Goal: Transaction & Acquisition: Purchase product/service

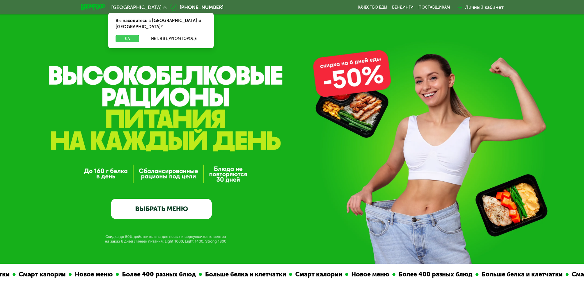
click at [123, 35] on button "Да" at bounding box center [128, 38] width 24 height 7
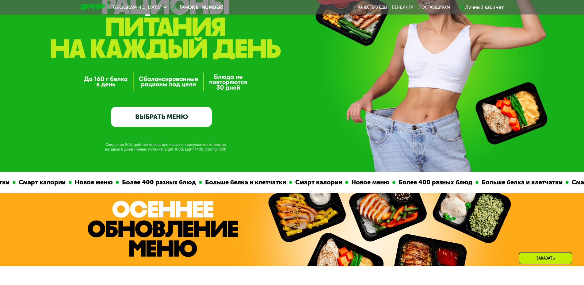
click at [192, 127] on link "ВЫБРАТЬ МЕНЮ" at bounding box center [161, 117] width 101 height 20
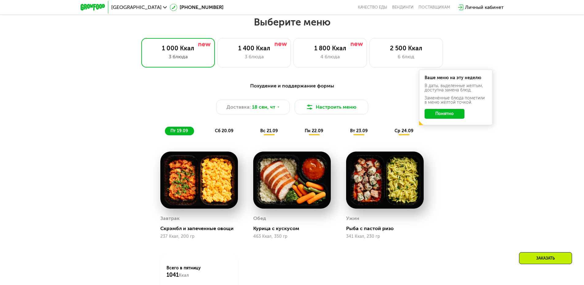
scroll to position [508, 0]
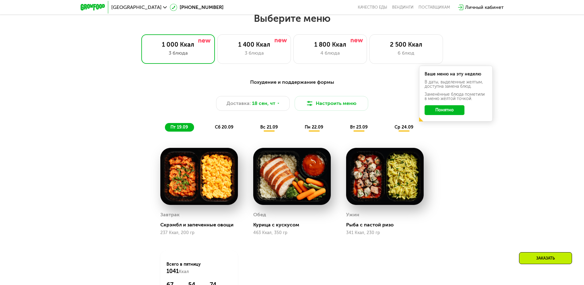
click at [421, 67] on div "Выберите меню 1 000 Ккал 3 блюда 1 400 Ккал 3 блюда 1 800 Ккал 4 блюда 2 500 Кк…" at bounding box center [292, 178] width 584 height 332
click at [336, 48] on div "1 800 Ккал" at bounding box center [330, 44] width 61 height 7
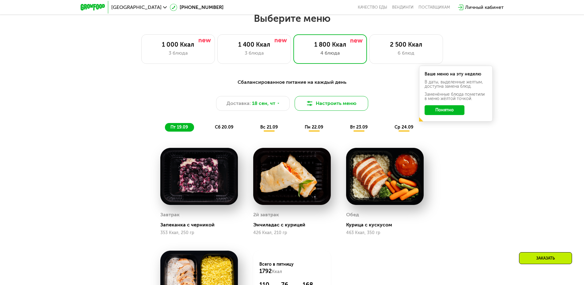
click at [332, 110] on button "Настроить меню" at bounding box center [332, 103] width 74 height 15
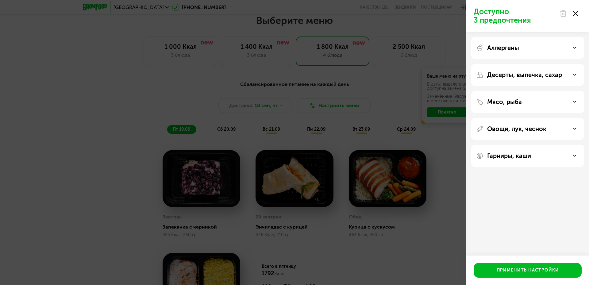
click at [331, 109] on div "Доступно 3 предпочтения Аллергены Десерты, выпечка, сахар Мясо, рыба Овощи, лук…" at bounding box center [294, 142] width 589 height 285
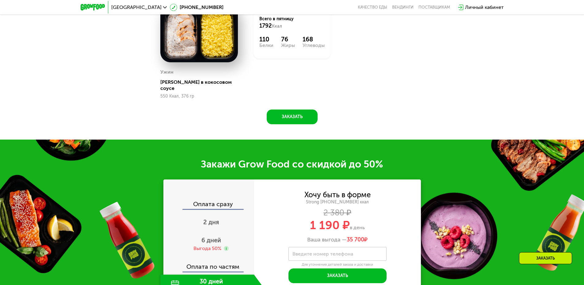
scroll to position [845, 0]
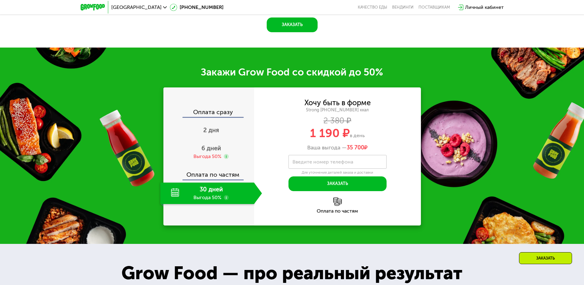
click at [207, 189] on div "30 дней Выгода 50%" at bounding box center [207, 192] width 94 height 21
click at [218, 110] on div "Оплата сразу" at bounding box center [209, 113] width 90 height 8
click at [212, 126] on span "2 дня" at bounding box center [211, 129] width 16 height 7
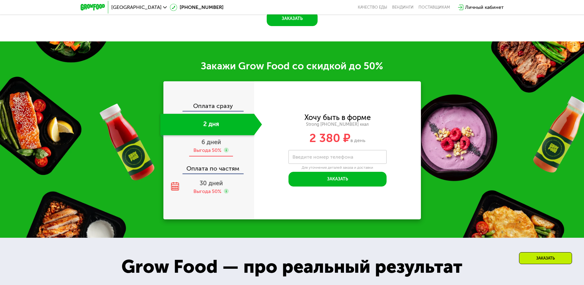
click at [214, 146] on span "6 дней" at bounding box center [211, 141] width 20 height 7
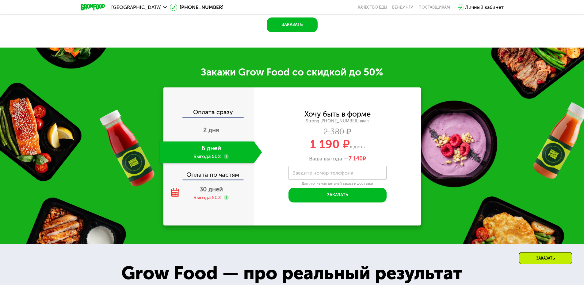
click at [215, 173] on div "Оплата по частям" at bounding box center [209, 172] width 90 height 14
click at [211, 187] on span "30 дней" at bounding box center [211, 188] width 23 height 7
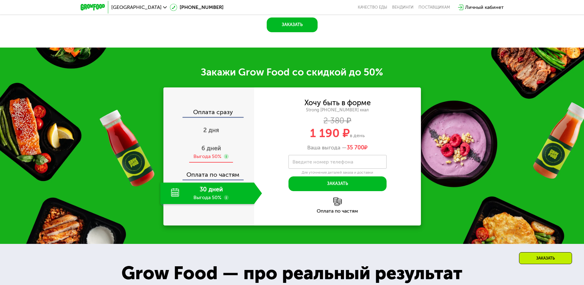
click at [207, 147] on span "6 дней" at bounding box center [211, 147] width 20 height 7
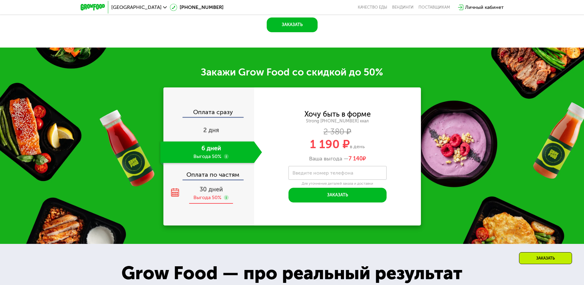
click at [208, 189] on div "30 дней Выгода 50%" at bounding box center [211, 192] width 102 height 21
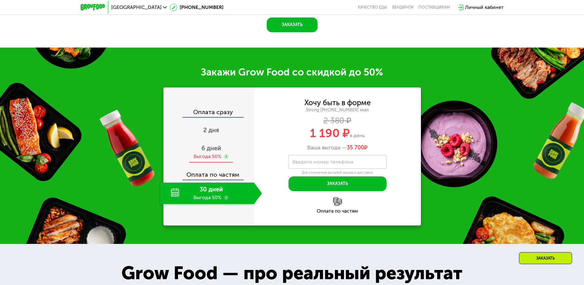
click at [205, 149] on div "6 дней Выгода 50%" at bounding box center [211, 151] width 102 height 21
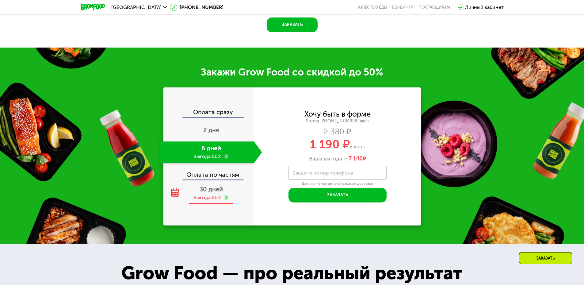
click at [205, 185] on span "30 дней" at bounding box center [211, 188] width 23 height 7
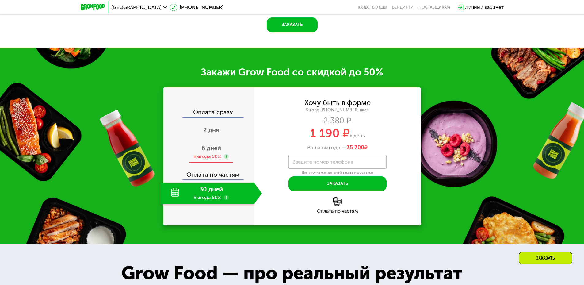
click at [213, 144] on span "6 дней" at bounding box center [211, 147] width 20 height 7
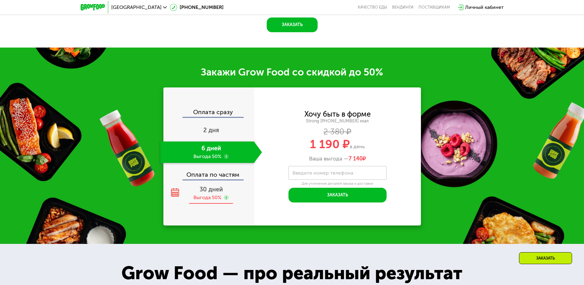
click at [215, 189] on span "30 дней" at bounding box center [211, 188] width 23 height 7
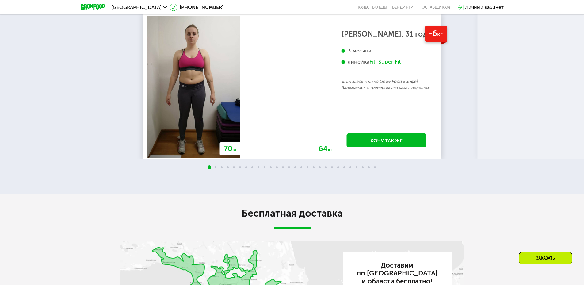
scroll to position [1397, 0]
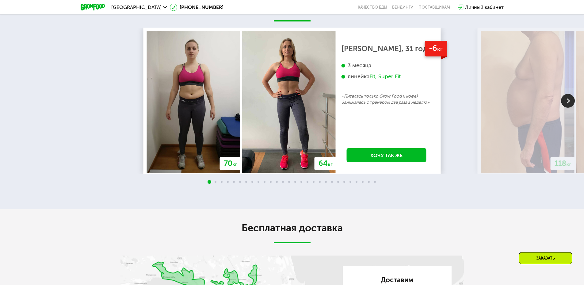
click at [570, 97] on img at bounding box center [568, 101] width 14 height 14
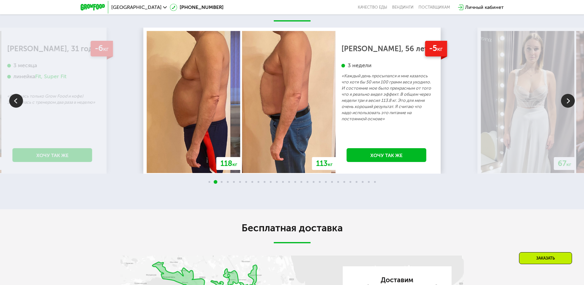
click at [569, 98] on img at bounding box center [568, 101] width 14 height 14
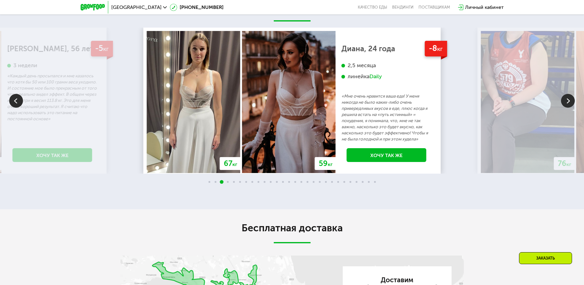
click at [565, 98] on img at bounding box center [568, 101] width 14 height 14
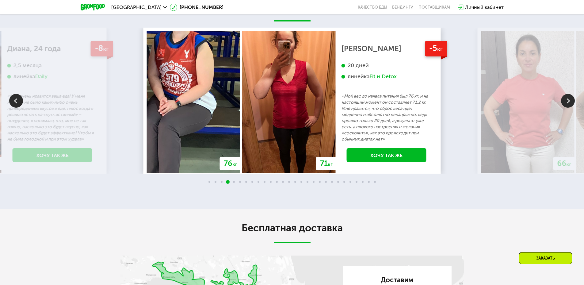
click at [565, 98] on img at bounding box center [568, 101] width 14 height 14
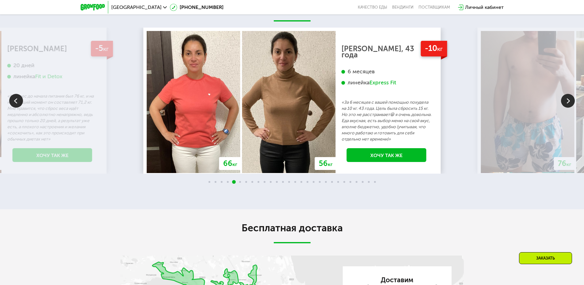
click at [565, 97] on img at bounding box center [568, 101] width 14 height 14
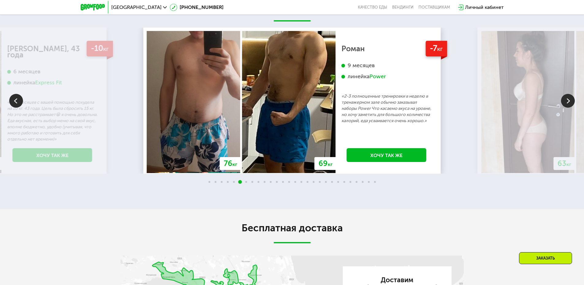
click at [562, 95] on img at bounding box center [568, 101] width 14 height 14
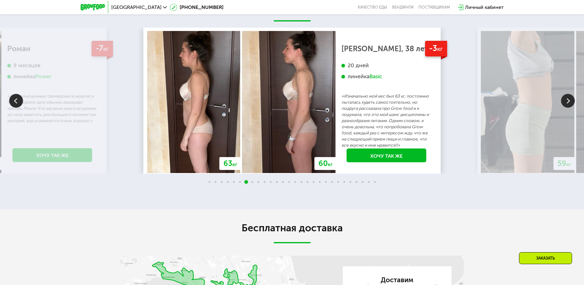
click at [562, 95] on img at bounding box center [568, 101] width 14 height 14
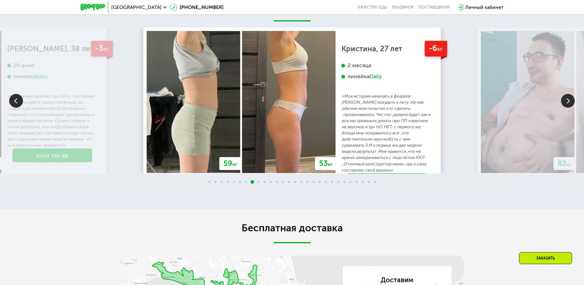
click at [562, 95] on img at bounding box center [568, 101] width 14 height 14
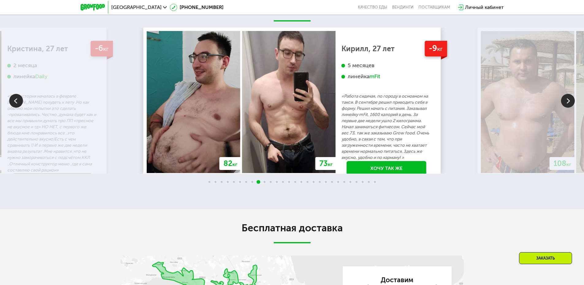
click at [562, 95] on img at bounding box center [568, 101] width 14 height 14
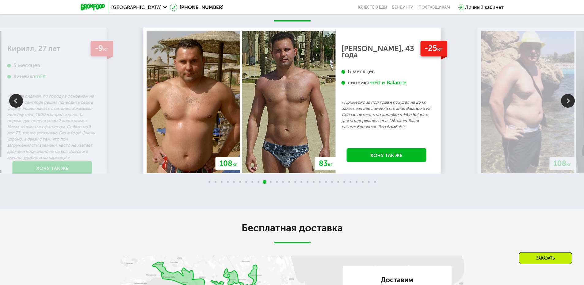
click at [562, 95] on img at bounding box center [568, 101] width 14 height 14
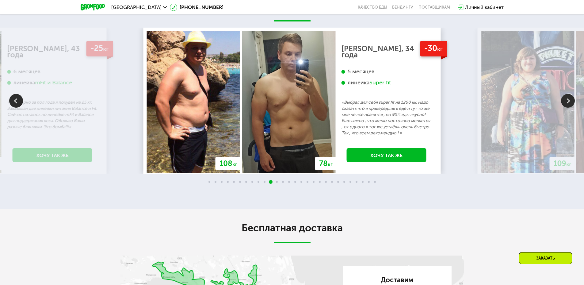
click at [562, 95] on img at bounding box center [568, 101] width 14 height 14
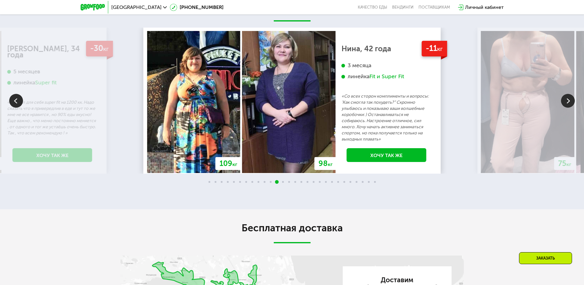
click at [562, 95] on img at bounding box center [568, 101] width 14 height 14
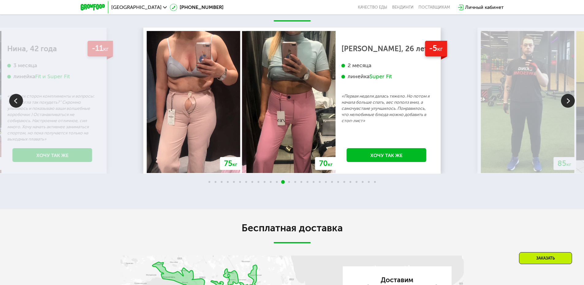
click at [562, 95] on img at bounding box center [568, 101] width 14 height 14
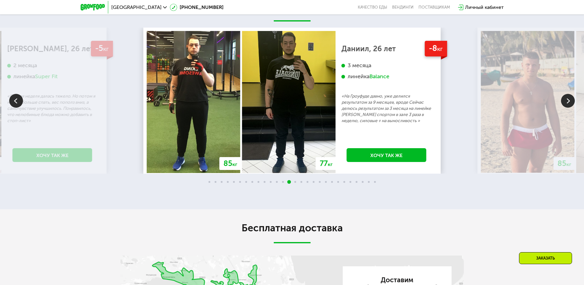
click at [562, 95] on img at bounding box center [568, 101] width 14 height 14
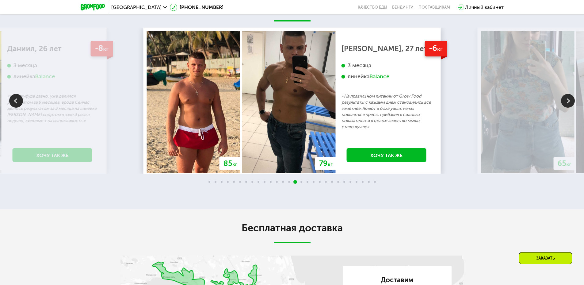
click at [562, 95] on img at bounding box center [568, 101] width 14 height 14
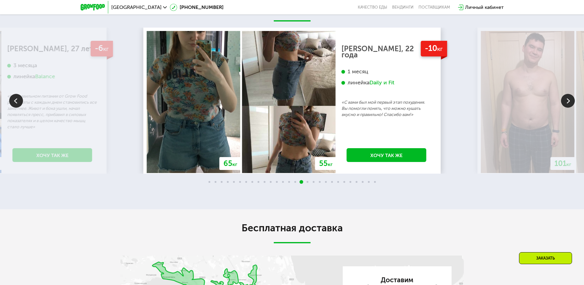
click at [562, 95] on img at bounding box center [568, 101] width 14 height 14
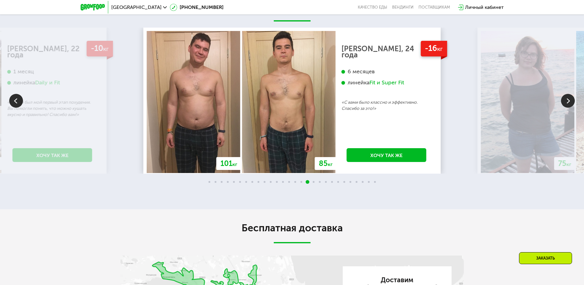
click at [562, 95] on img at bounding box center [568, 101] width 14 height 14
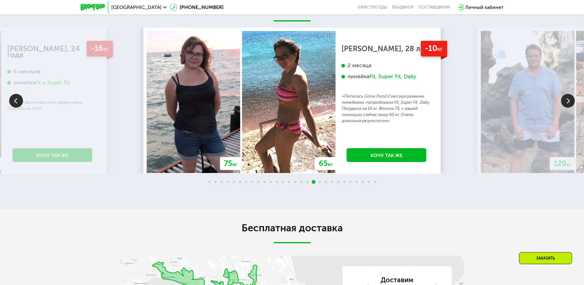
click at [562, 95] on img at bounding box center [568, 101] width 14 height 14
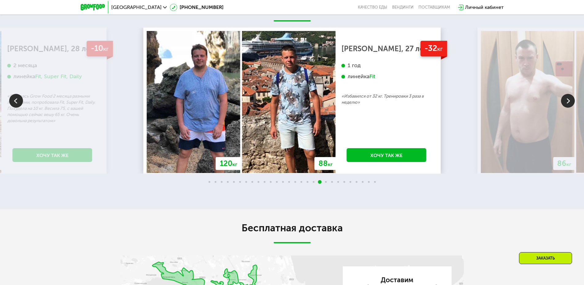
click at [562, 95] on img at bounding box center [568, 101] width 14 height 14
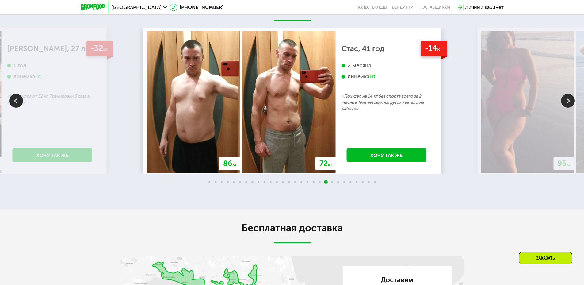
click at [562, 95] on img at bounding box center [568, 101] width 14 height 14
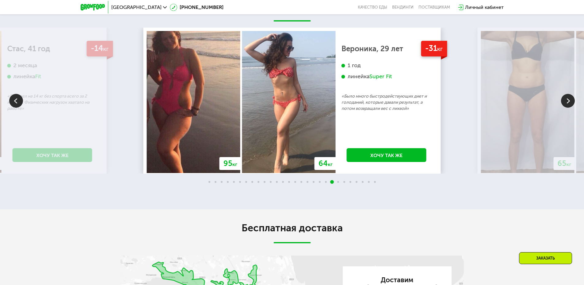
click at [562, 95] on img at bounding box center [568, 101] width 14 height 14
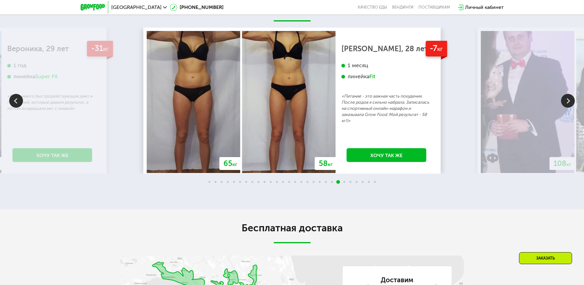
click at [562, 95] on img at bounding box center [568, 101] width 14 height 14
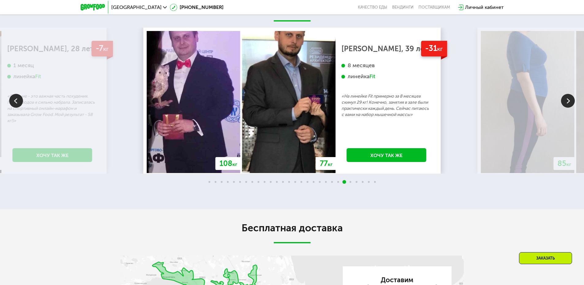
click at [562, 95] on img at bounding box center [568, 101] width 14 height 14
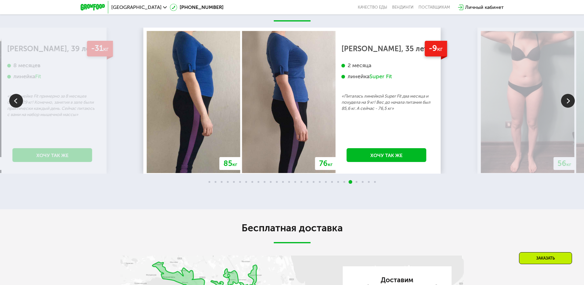
click at [562, 95] on img at bounding box center [568, 101] width 14 height 14
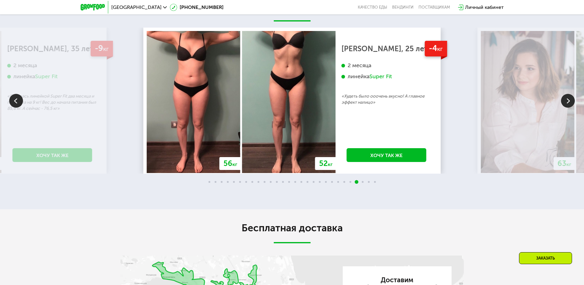
click at [315, 123] on img at bounding box center [288, 102] width 93 height 142
click at [564, 97] on img at bounding box center [568, 101] width 14 height 14
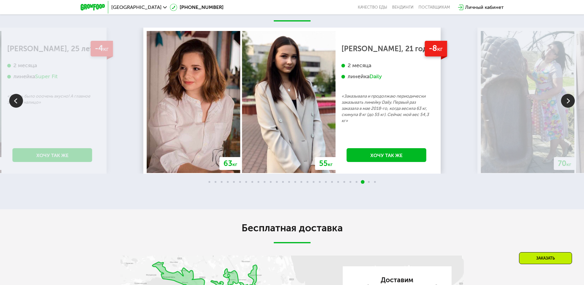
click at [564, 97] on img at bounding box center [568, 101] width 14 height 14
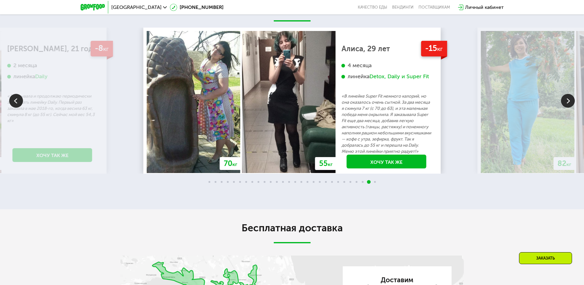
click at [564, 97] on img at bounding box center [568, 101] width 14 height 14
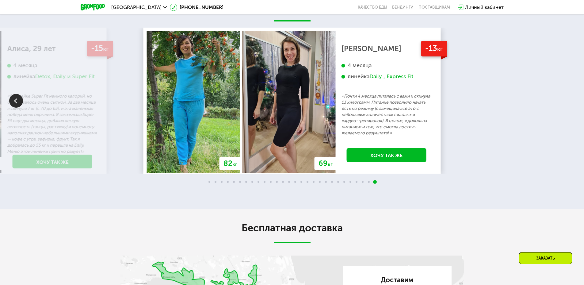
click at [564, 97] on div "70 кг 64 кг -6 кг [PERSON_NAME], 31 год 3 месяца линейка Fit, Super Fit «Питала…" at bounding box center [292, 101] width 584 height 146
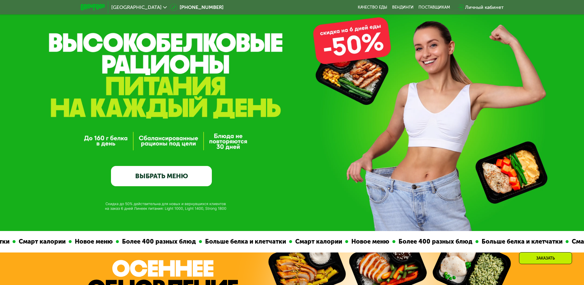
scroll to position [25, 0]
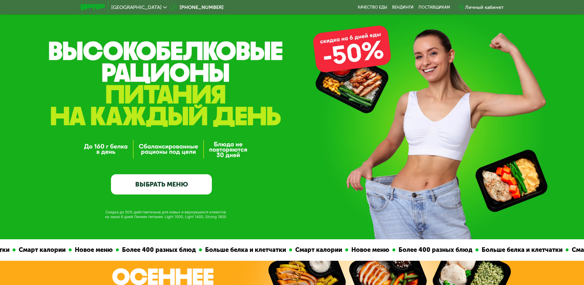
click at [181, 180] on link "ВЫБРАТЬ МЕНЮ" at bounding box center [161, 184] width 101 height 20
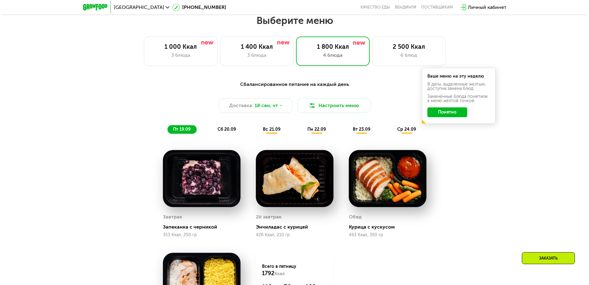
scroll to position [508, 0]
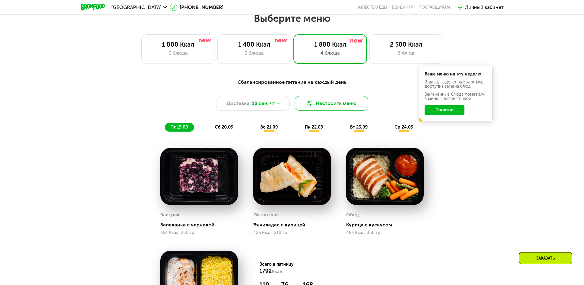
click at [330, 105] on button "Настроить меню" at bounding box center [332, 103] width 74 height 15
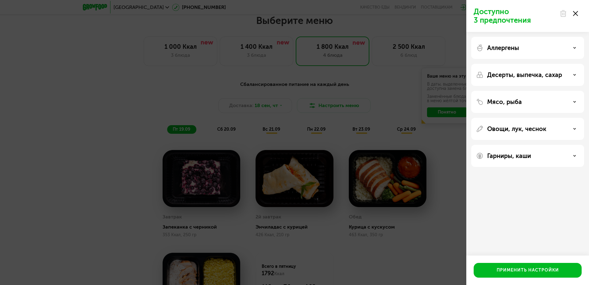
click at [509, 106] on div "Мясо, рыба" at bounding box center [527, 102] width 113 height 22
drag, startPoint x: 514, startPoint y: 102, endPoint x: 518, endPoint y: 104, distance: 4.8
click at [517, 103] on p "Мясо, рыба" at bounding box center [504, 101] width 35 height 7
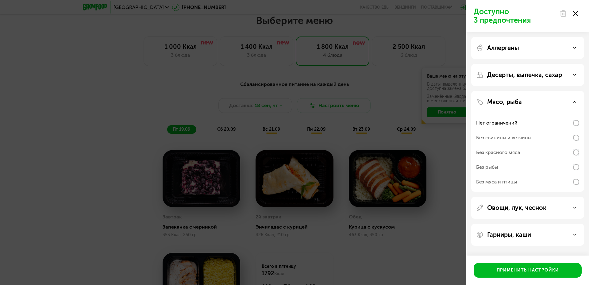
click at [529, 102] on div "Мясо, рыба" at bounding box center [527, 101] width 103 height 7
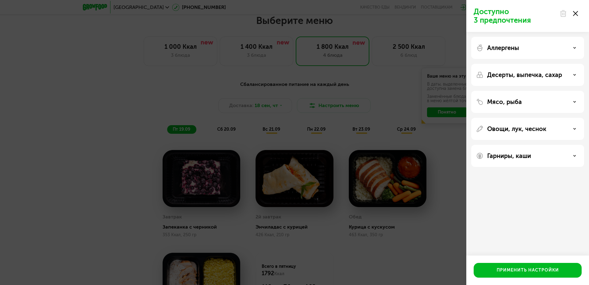
click at [525, 81] on div "Десерты, выпечка, сахар" at bounding box center [527, 75] width 113 height 22
click at [526, 76] on p "Десерты, выпечка, сахар" at bounding box center [524, 74] width 75 height 7
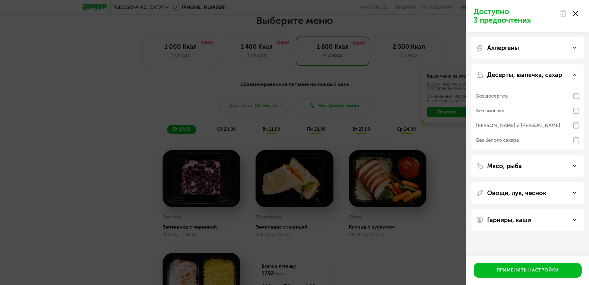
click at [579, 97] on div "Десерты, выпечка, сахар Без десертов Без выпечки Без сэндвичей и круассанов Без…" at bounding box center [527, 107] width 113 height 86
click at [515, 49] on p "Аллергены" at bounding box center [503, 47] width 32 height 7
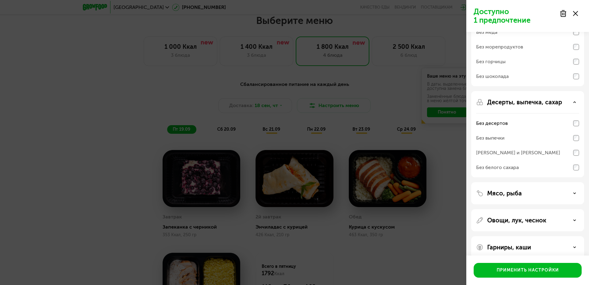
scroll to position [75, 0]
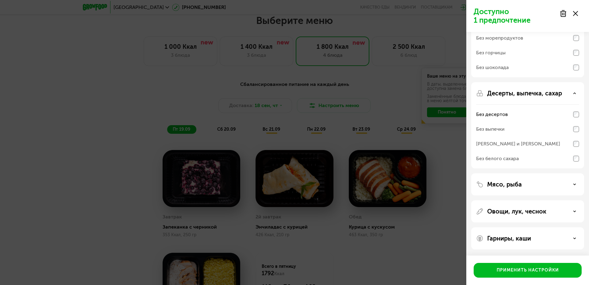
click at [540, 179] on div "Мясо, рыба" at bounding box center [527, 184] width 113 height 22
click at [540, 183] on div "Мясо, рыба" at bounding box center [527, 184] width 103 height 7
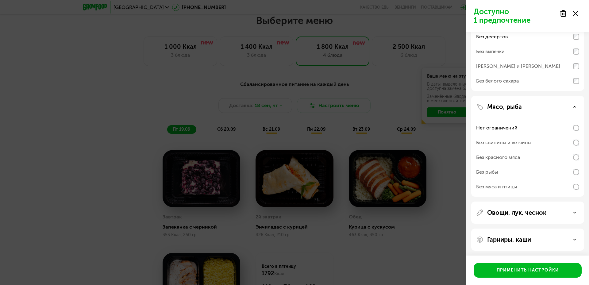
scroll to position [154, 0]
click at [515, 202] on div "Овощи, лук, чеснок" at bounding box center [527, 211] width 113 height 22
click at [524, 209] on div "Овощи, лук, чеснок" at bounding box center [527, 211] width 113 height 22
click at [528, 209] on p "Овощи, лук, чеснок" at bounding box center [516, 211] width 59 height 7
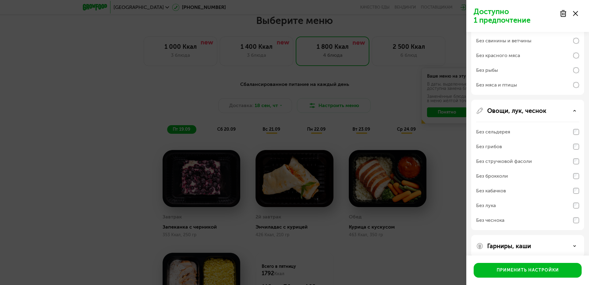
scroll to position [262, 0]
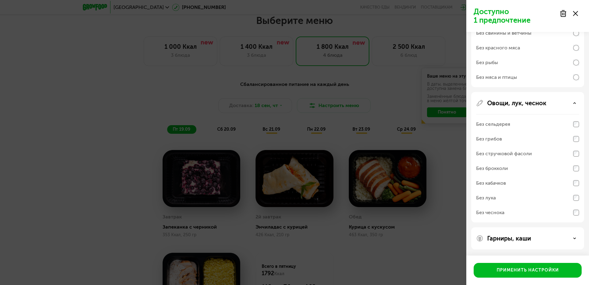
click at [572, 168] on div "Без брокколи" at bounding box center [527, 168] width 103 height 15
click at [565, 167] on div "Без брокколи" at bounding box center [527, 168] width 103 height 15
click at [512, 235] on p "Гарниры, каши" at bounding box center [509, 237] width 44 height 7
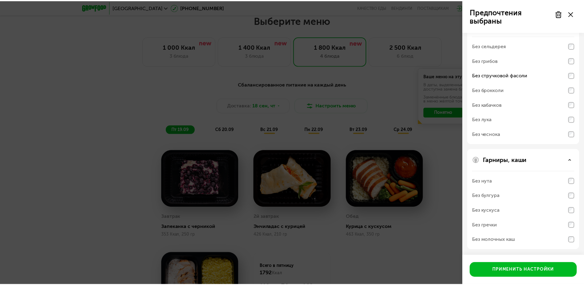
scroll to position [341, 0]
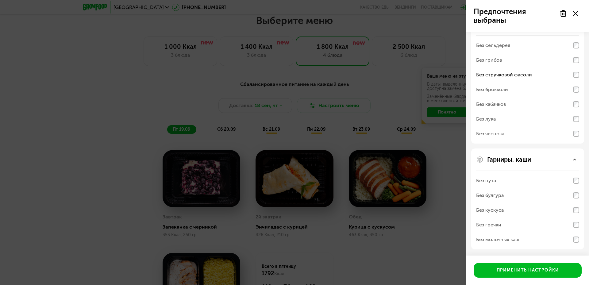
click at [576, 69] on div "Без стручковой фасоли" at bounding box center [527, 74] width 103 height 15
drag, startPoint x: 526, startPoint y: 268, endPoint x: 523, endPoint y: 266, distance: 3.6
click at [525, 267] on div "Применить настройки" at bounding box center [527, 270] width 62 height 6
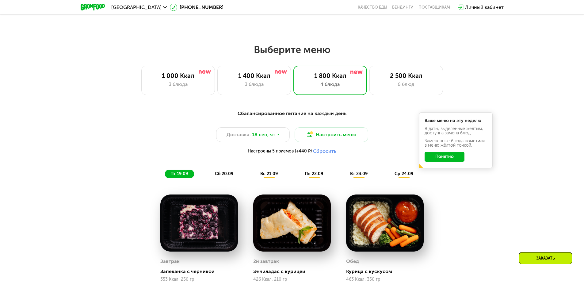
scroll to position [447, 0]
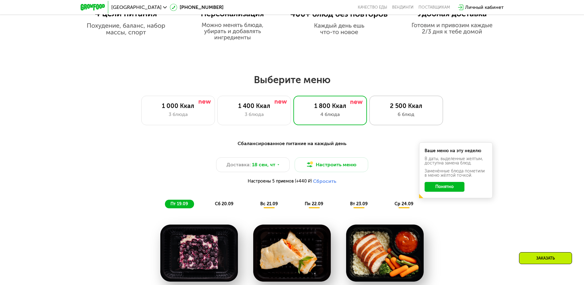
click at [406, 109] on div "2 500 Ккал" at bounding box center [406, 105] width 61 height 7
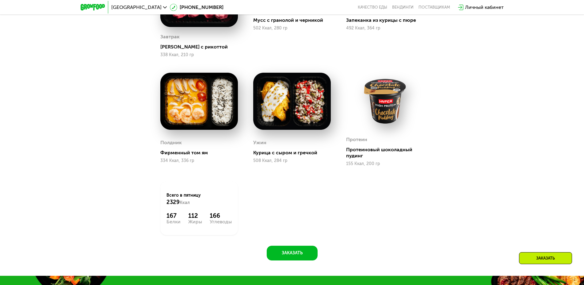
scroll to position [631, 0]
